Goal: Information Seeking & Learning: Learn about a topic

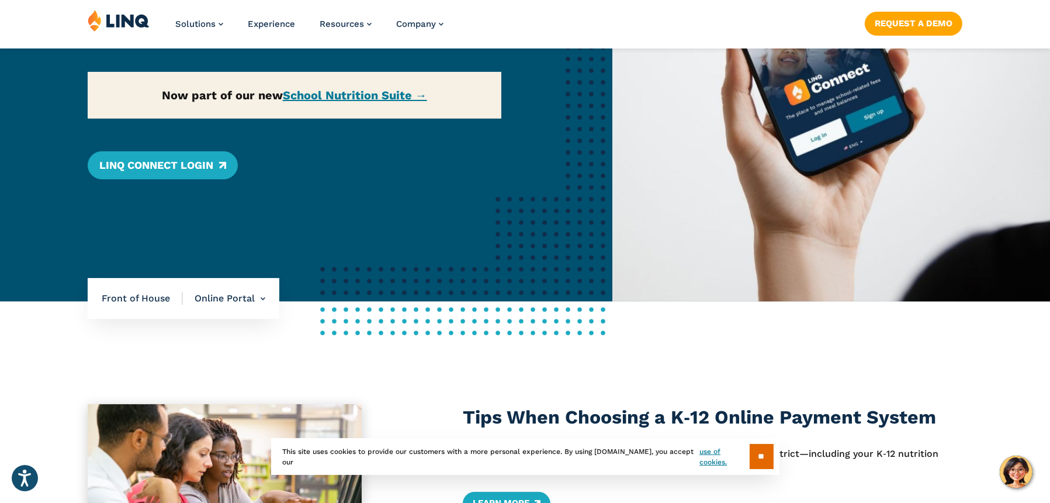
scroll to position [292, 0]
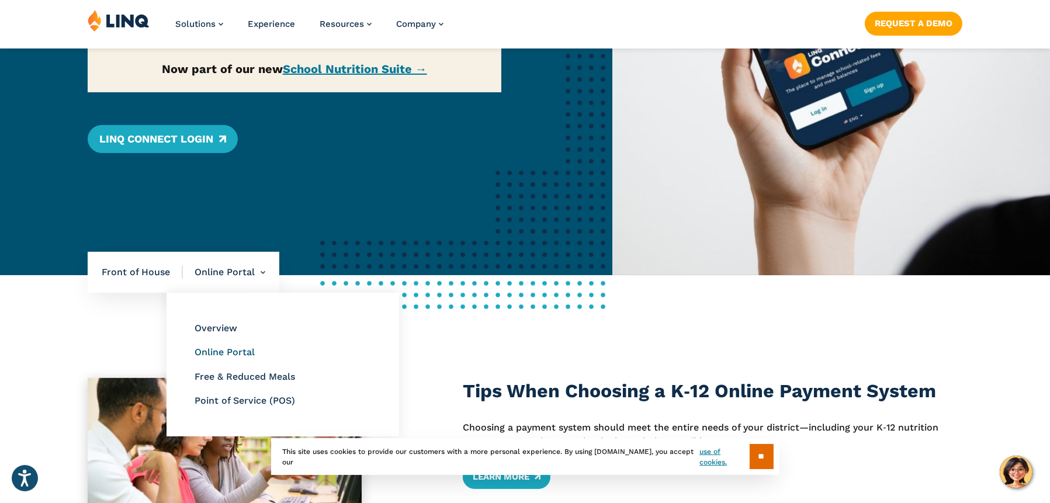
click at [214, 352] on link "Online Portal" at bounding box center [224, 351] width 60 height 11
